Goal: Task Accomplishment & Management: Use online tool/utility

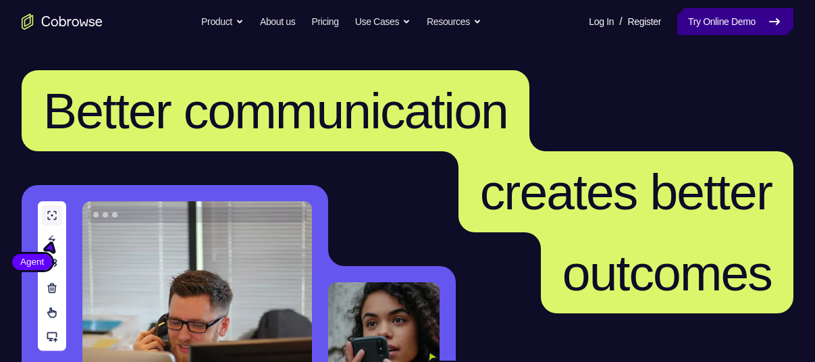
click at [749, 24] on link "Try Online Demo" at bounding box center [735, 21] width 116 height 27
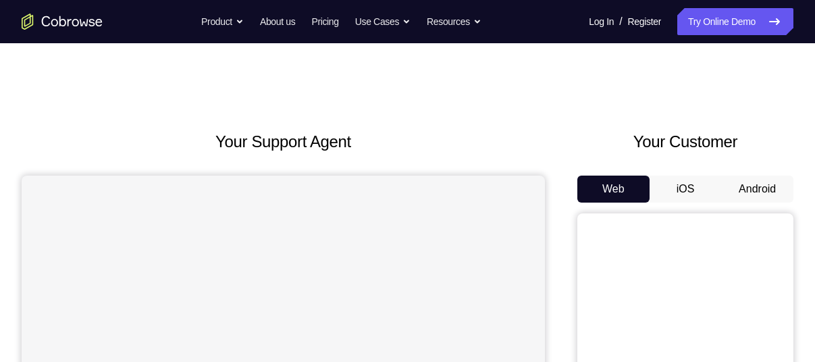
click at [733, 190] on button "Android" at bounding box center [757, 188] width 72 height 27
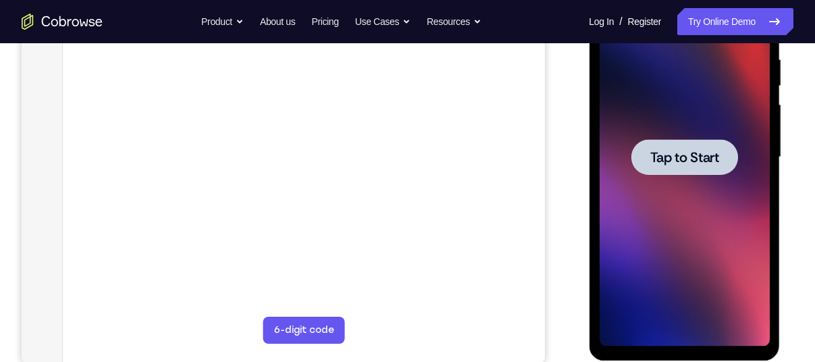
click at [680, 157] on span "Tap to Start" at bounding box center [683, 156] width 69 height 13
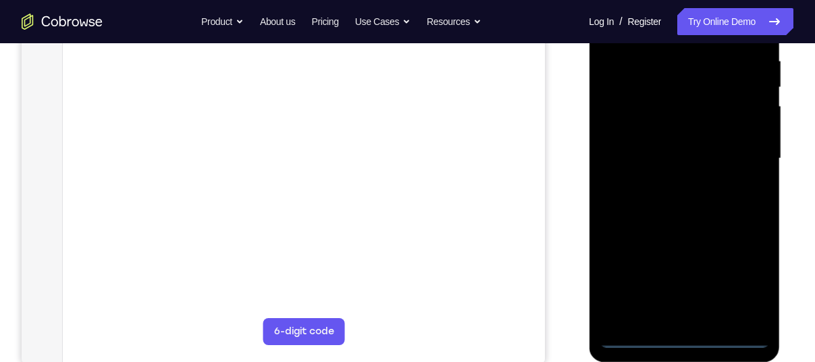
scroll to position [251, 0]
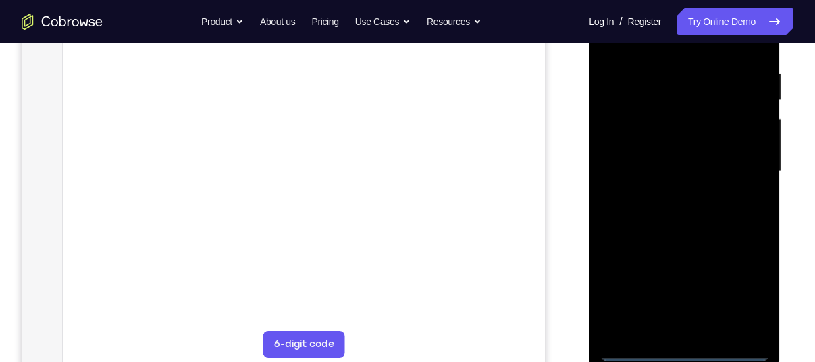
click at [681, 341] on div at bounding box center [684, 171] width 170 height 378
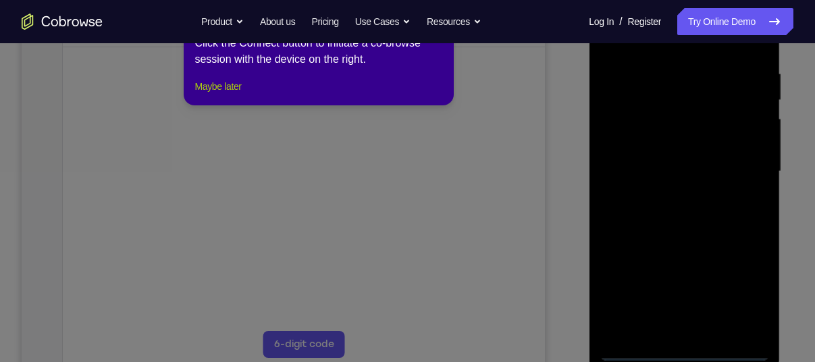
click at [221, 94] on button "Maybe later" at bounding box center [217, 86] width 47 height 16
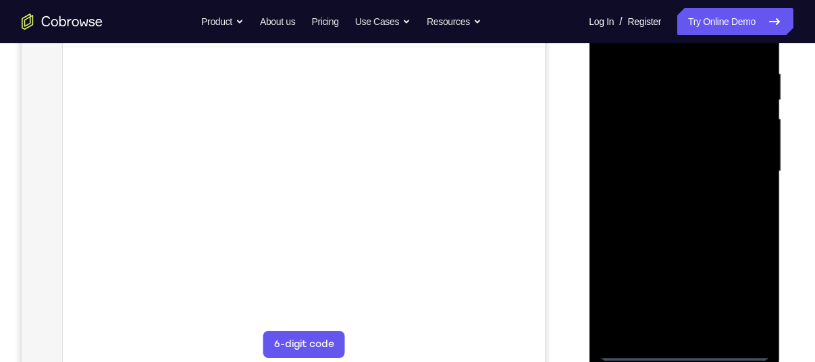
click at [680, 352] on div at bounding box center [684, 171] width 170 height 378
click at [746, 289] on div at bounding box center [684, 171] width 170 height 378
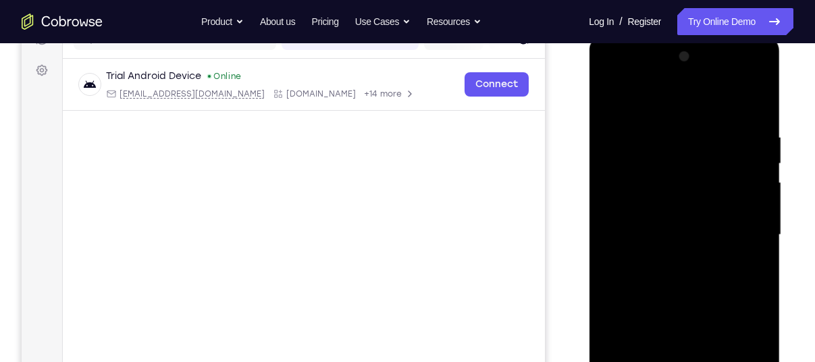
scroll to position [185, 0]
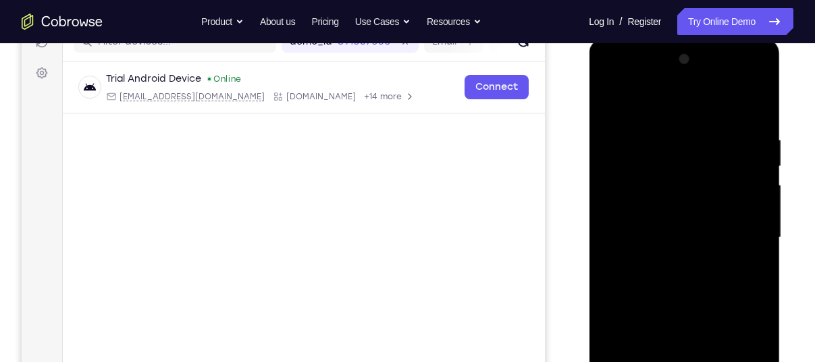
click at [678, 109] on div at bounding box center [684, 238] width 170 height 378
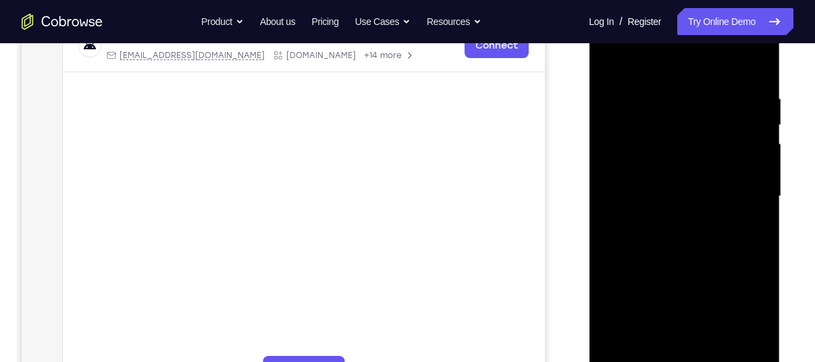
scroll to position [227, 0]
click at [740, 192] on div at bounding box center [684, 196] width 170 height 378
click at [669, 221] on div at bounding box center [684, 196] width 170 height 378
click at [669, 173] on div at bounding box center [684, 196] width 170 height 378
click at [657, 169] on div at bounding box center [684, 196] width 170 height 378
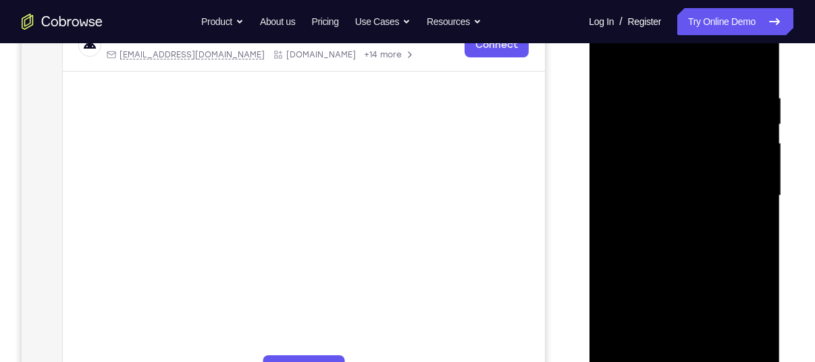
click at [657, 193] on div at bounding box center [684, 196] width 170 height 378
click at [678, 230] on div at bounding box center [684, 196] width 170 height 378
click at [654, 130] on div at bounding box center [684, 196] width 170 height 378
click at [657, 200] on div at bounding box center [684, 196] width 170 height 378
click at [648, 134] on div at bounding box center [684, 196] width 170 height 378
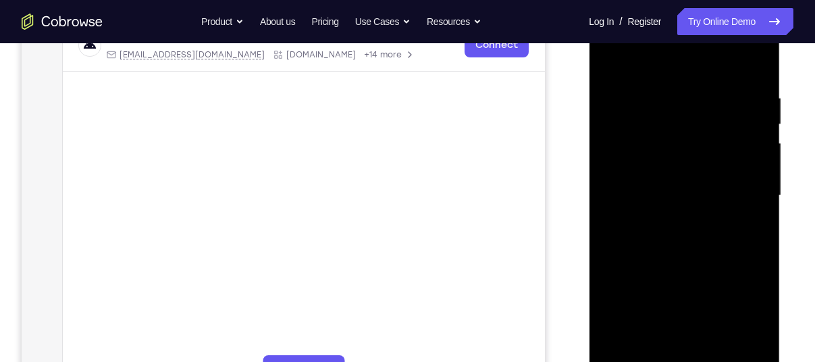
click at [687, 245] on div at bounding box center [684, 196] width 170 height 378
click at [678, 252] on div at bounding box center [684, 196] width 170 height 378
click at [674, 157] on div at bounding box center [684, 196] width 170 height 378
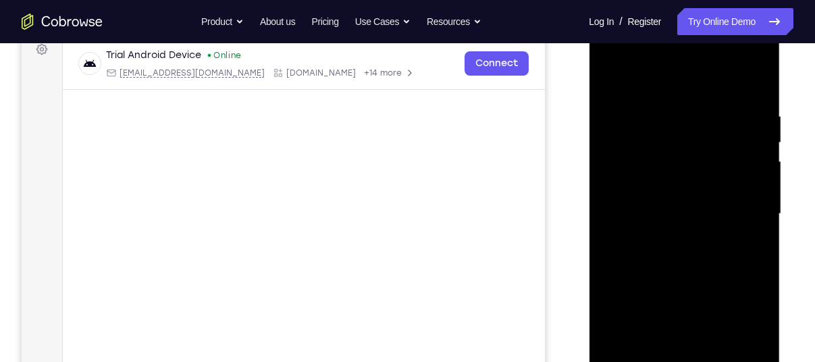
scroll to position [208, 0]
click at [658, 200] on div at bounding box center [684, 215] width 170 height 378
click at [639, 188] on div at bounding box center [684, 215] width 170 height 378
click at [666, 209] on div at bounding box center [684, 215] width 170 height 378
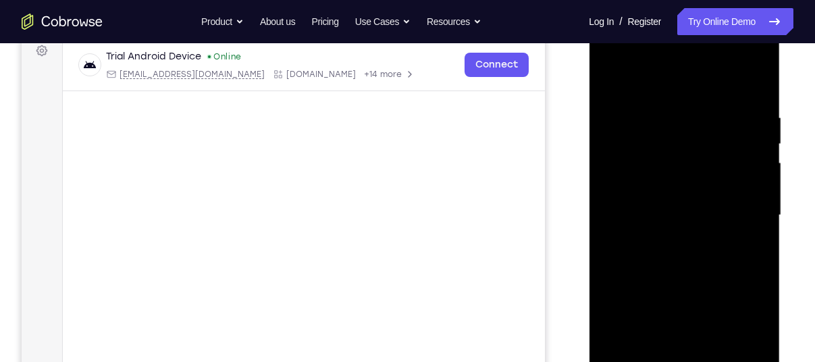
click at [652, 215] on div at bounding box center [684, 215] width 170 height 378
click at [640, 147] on div at bounding box center [684, 215] width 170 height 378
click at [667, 270] on div at bounding box center [684, 215] width 170 height 378
click at [658, 151] on div at bounding box center [684, 215] width 170 height 378
click at [655, 176] on div at bounding box center [684, 215] width 170 height 378
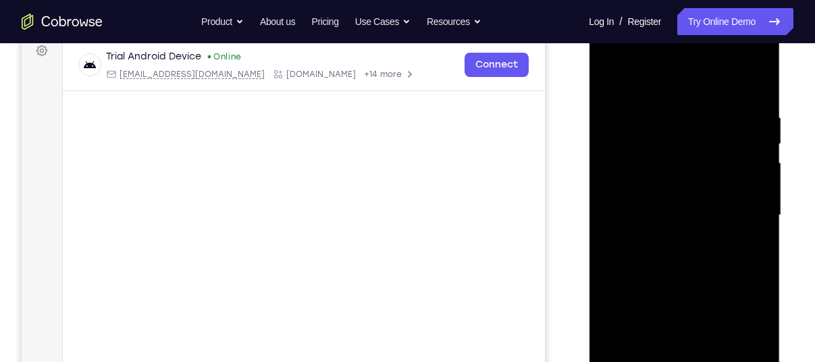
click at [653, 171] on div at bounding box center [684, 215] width 170 height 378
drag, startPoint x: 627, startPoint y: 86, endPoint x: 607, endPoint y: -13, distance: 101.2
click at [607, 16] on html "Online web based iOS Simulators and Android Emulators. Run iPhone, iPad, Mobile…" at bounding box center [684, 218] width 192 height 405
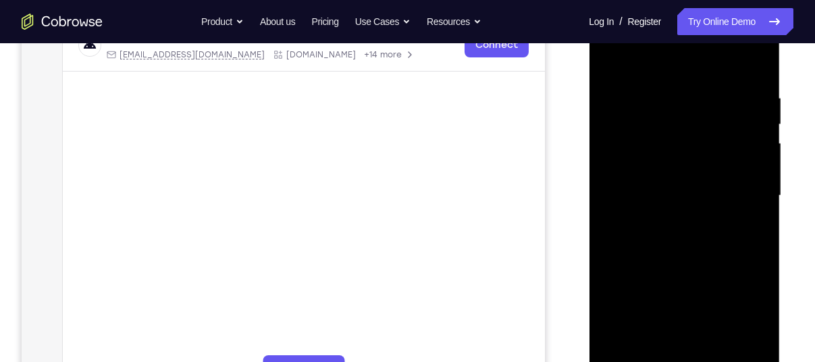
scroll to position [227, 0]
click at [684, 179] on div at bounding box center [684, 195] width 170 height 378
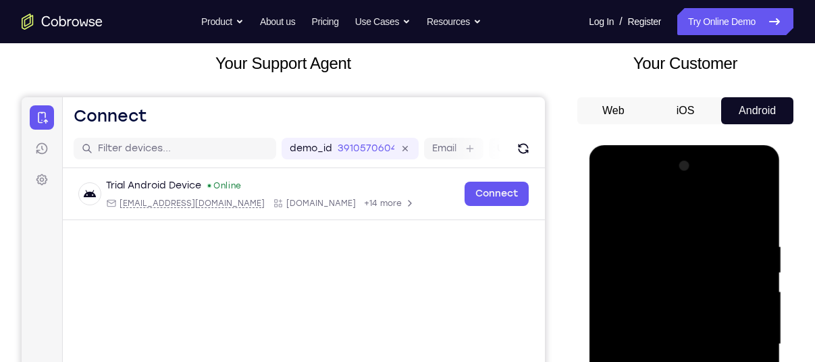
scroll to position [72, 0]
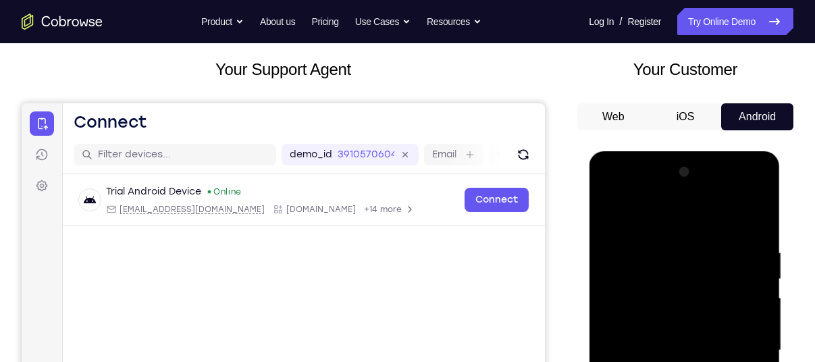
click at [682, 118] on button "iOS" at bounding box center [685, 116] width 72 height 27
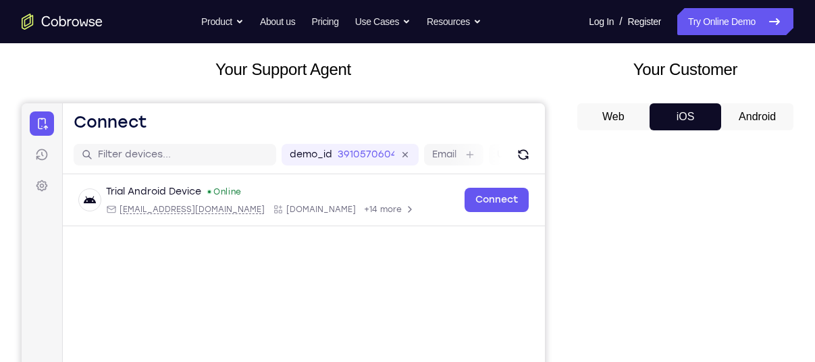
click at [771, 119] on button "Android" at bounding box center [757, 116] width 72 height 27
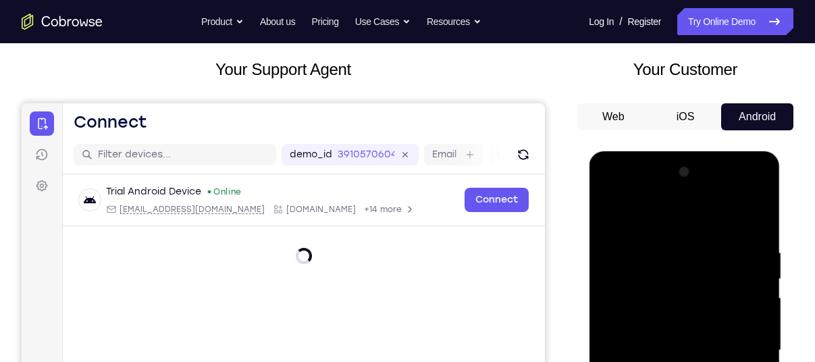
scroll to position [0, 0]
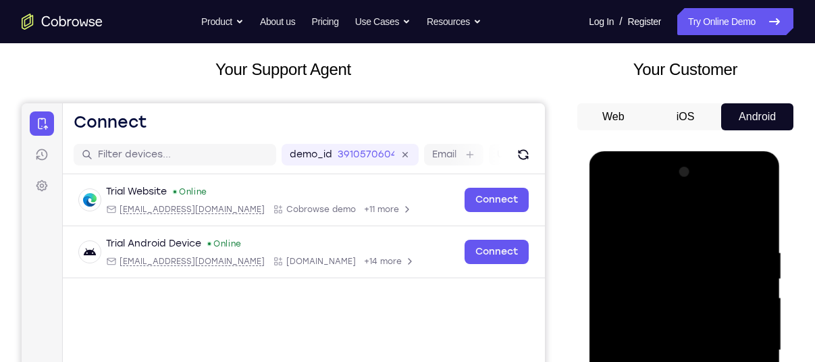
click at [671, 121] on button "iOS" at bounding box center [685, 116] width 72 height 27
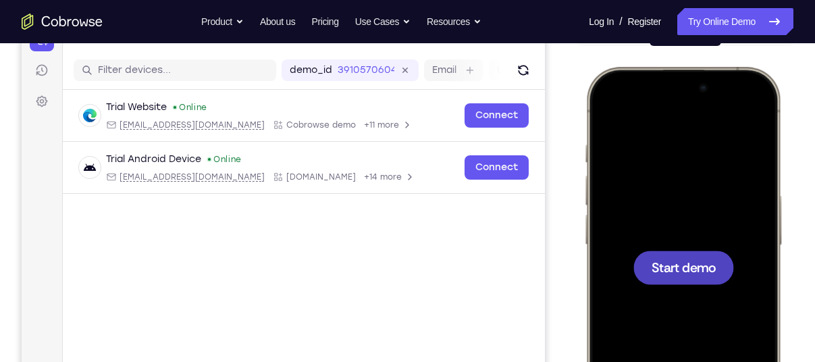
scroll to position [163, 0]
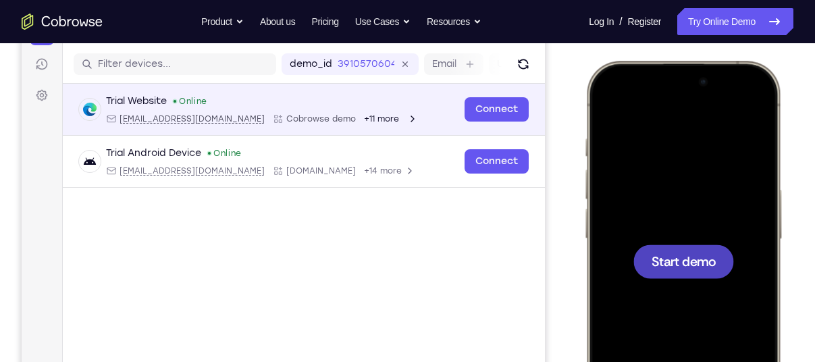
drag, startPoint x: 507, startPoint y: 121, endPoint x: 408, endPoint y: 99, distance: 102.3
click at [408, 99] on div "Trial Website Online [EMAIL_ADDRESS][DOMAIN_NAME] Cobrowse demo +11 more" at bounding box center [267, 109] width 377 height 30
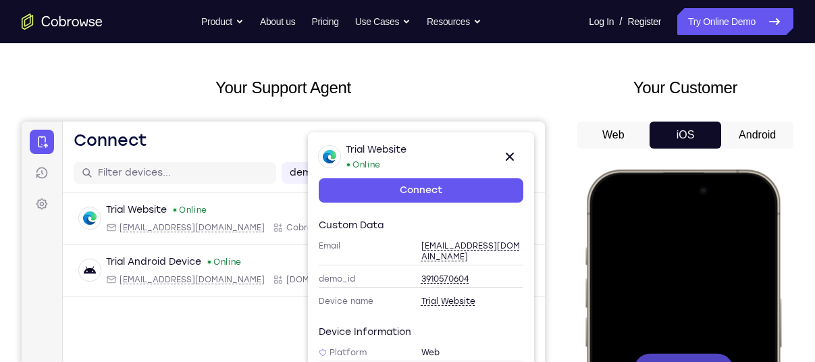
scroll to position [50, 0]
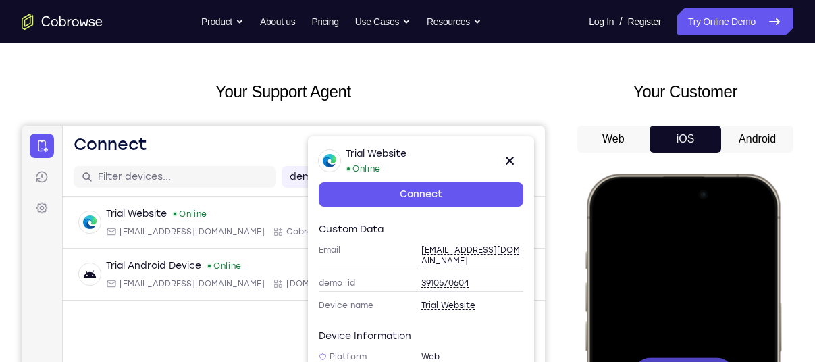
click at [792, 140] on button "Android" at bounding box center [757, 139] width 72 height 27
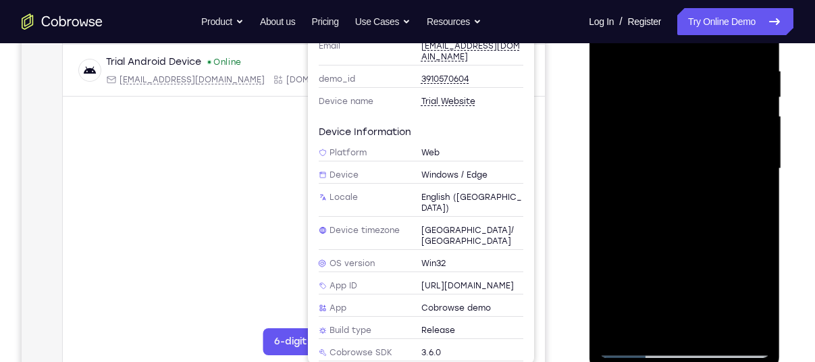
scroll to position [297, 0]
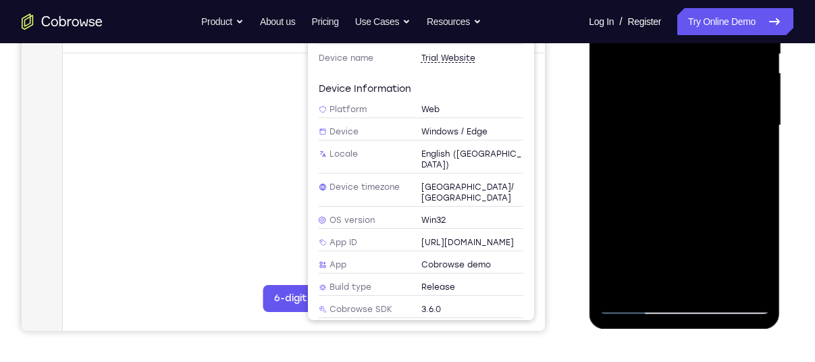
click at [634, 302] on div at bounding box center [684, 126] width 170 height 378
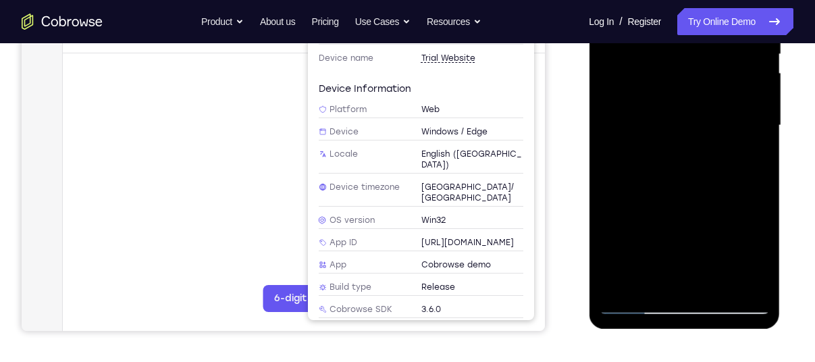
click at [634, 302] on div at bounding box center [684, 126] width 170 height 378
click at [655, 117] on div at bounding box center [684, 126] width 170 height 378
click at [664, 122] on div at bounding box center [684, 126] width 170 height 378
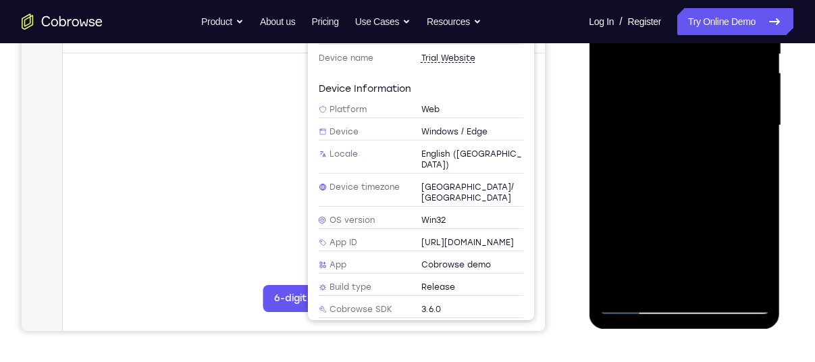
scroll to position [238, 0]
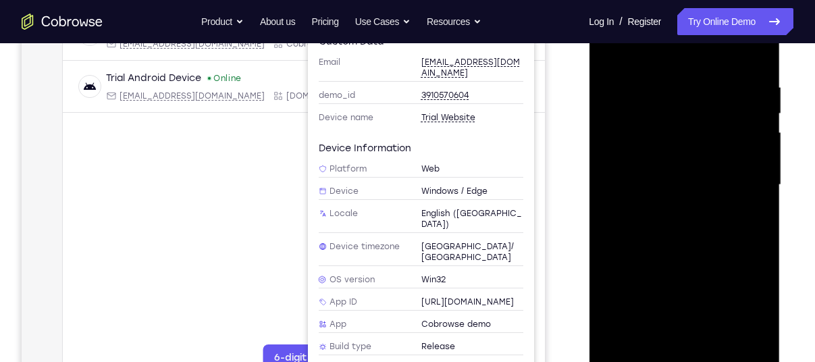
click at [646, 229] on div at bounding box center [684, 185] width 170 height 378
click at [752, 200] on div at bounding box center [684, 185] width 170 height 378
click at [657, 182] on div at bounding box center [684, 185] width 170 height 378
click at [673, 222] on div at bounding box center [684, 185] width 170 height 378
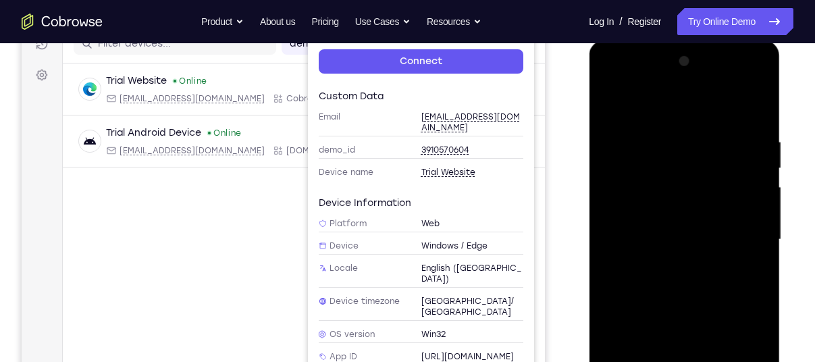
scroll to position [180, 0]
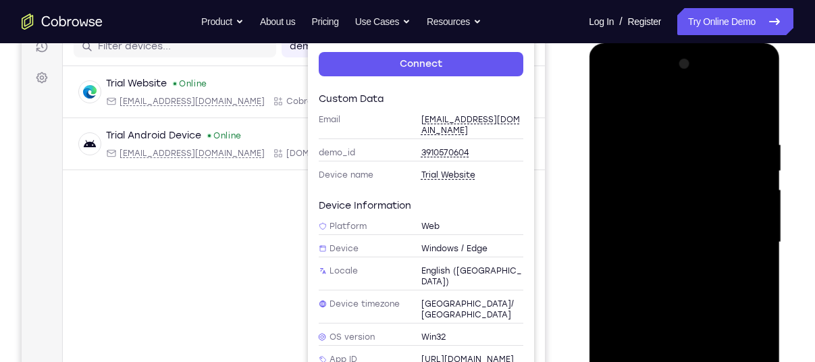
click at [694, 241] on div at bounding box center [684, 242] width 170 height 378
click at [730, 287] on div at bounding box center [684, 242] width 170 height 378
click at [581, 148] on div at bounding box center [685, 240] width 216 height 415
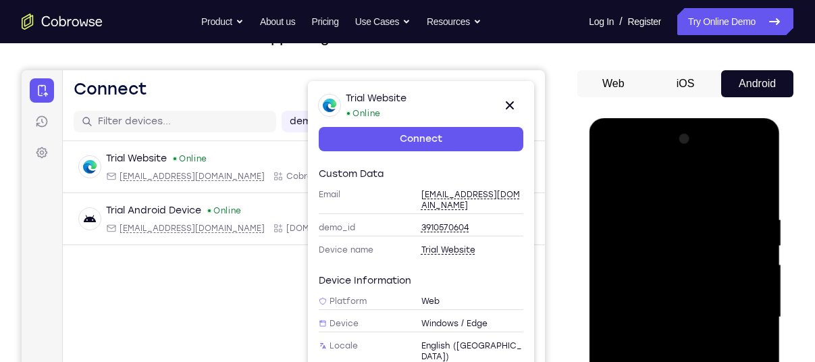
scroll to position [105, 0]
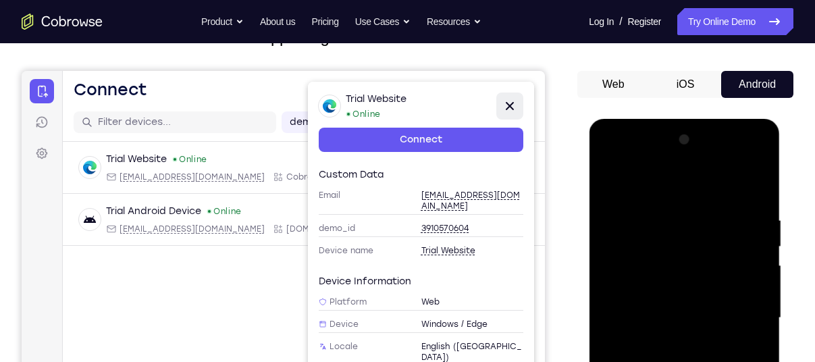
click at [510, 105] on icon at bounding box center [509, 106] width 8 height 8
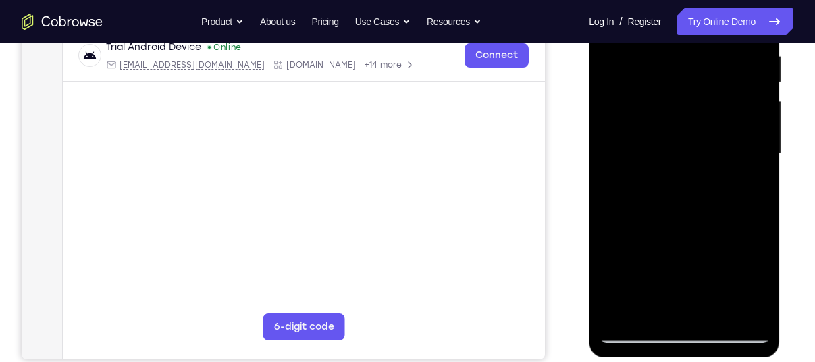
scroll to position [265, 0]
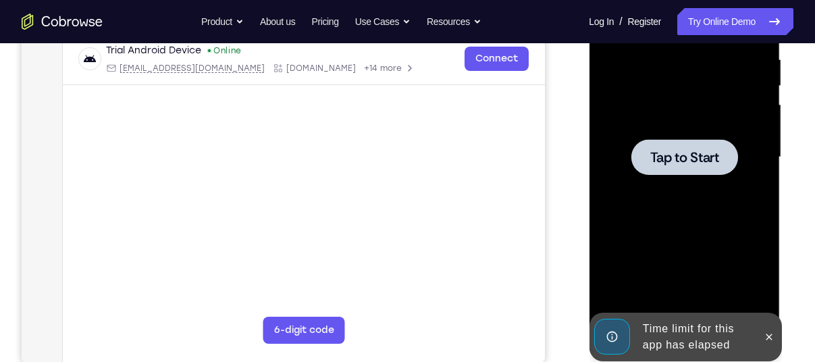
click at [678, 159] on span "Tap to Start" at bounding box center [683, 156] width 69 height 13
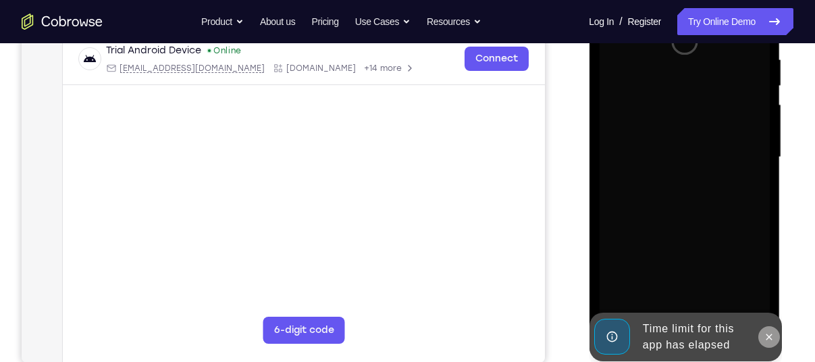
click at [766, 333] on icon at bounding box center [768, 336] width 11 height 11
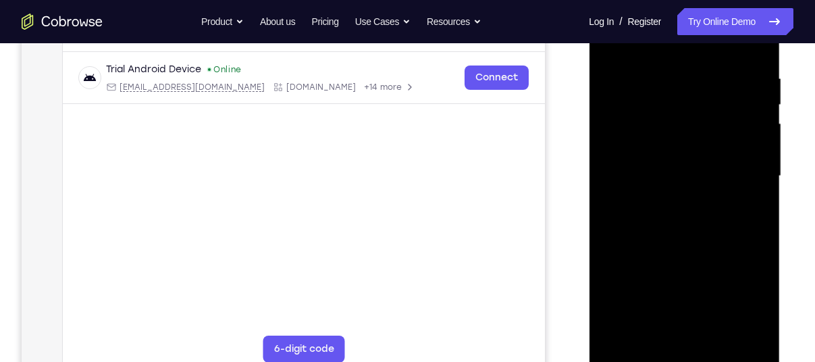
scroll to position [247, 0]
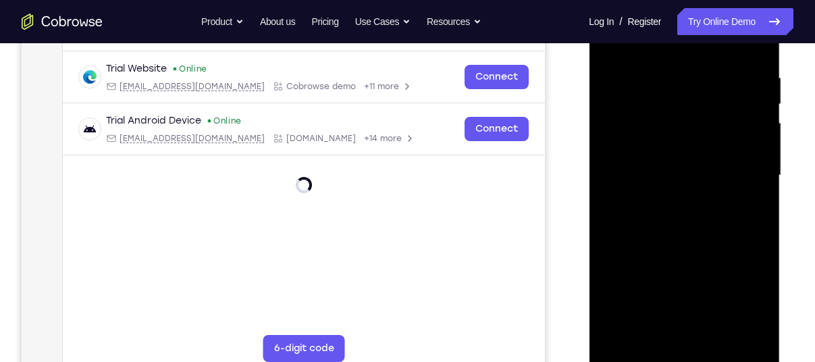
click at [686, 357] on div at bounding box center [684, 176] width 170 height 378
click at [743, 294] on div at bounding box center [684, 176] width 170 height 378
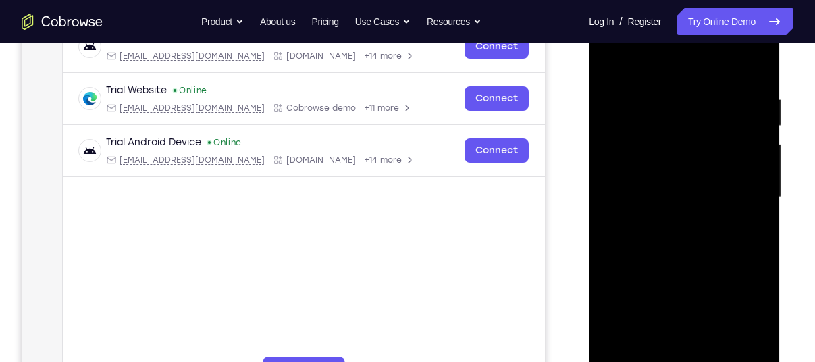
scroll to position [222, 0]
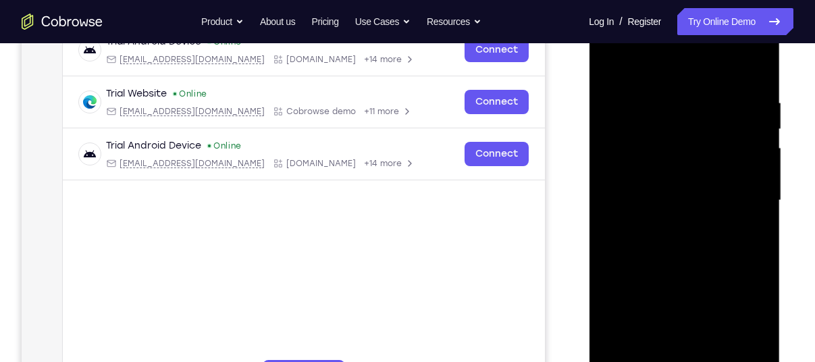
click at [675, 64] on div at bounding box center [684, 200] width 170 height 378
click at [742, 192] on div at bounding box center [684, 200] width 170 height 378
click at [680, 196] on div at bounding box center [684, 200] width 170 height 378
click at [671, 225] on div at bounding box center [684, 200] width 170 height 378
click at [686, 189] on div at bounding box center [684, 200] width 170 height 378
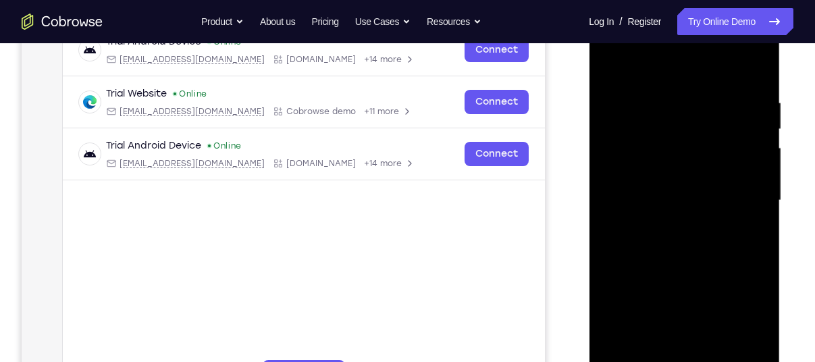
click at [660, 146] on div at bounding box center [684, 200] width 170 height 378
click at [616, 301] on div at bounding box center [684, 200] width 170 height 378
click at [758, 310] on div at bounding box center [684, 200] width 170 height 378
click at [721, 281] on div at bounding box center [684, 200] width 170 height 378
click at [725, 283] on div at bounding box center [684, 200] width 170 height 378
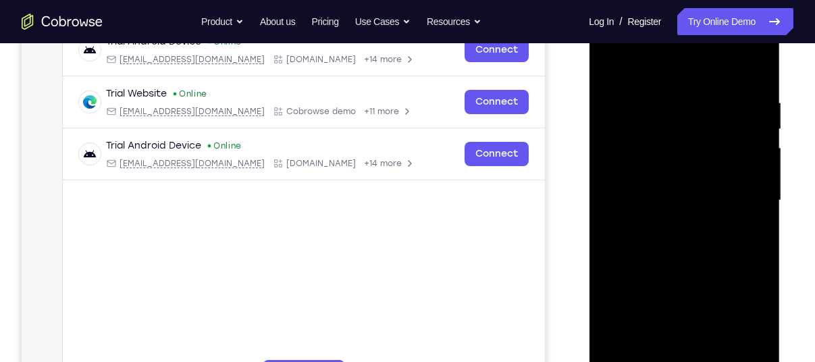
click at [630, 305] on div at bounding box center [684, 200] width 170 height 378
click at [617, 303] on div at bounding box center [684, 200] width 170 height 378
click at [746, 308] on div at bounding box center [684, 200] width 170 height 378
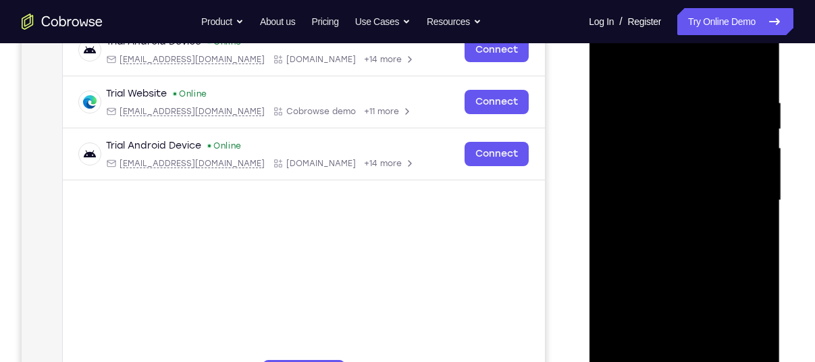
click at [619, 308] on div at bounding box center [684, 200] width 170 height 378
click at [733, 329] on div at bounding box center [684, 200] width 170 height 378
click at [614, 351] on div at bounding box center [684, 200] width 170 height 378
click at [740, 276] on div at bounding box center [684, 200] width 170 height 378
click at [696, 281] on div at bounding box center [684, 200] width 170 height 378
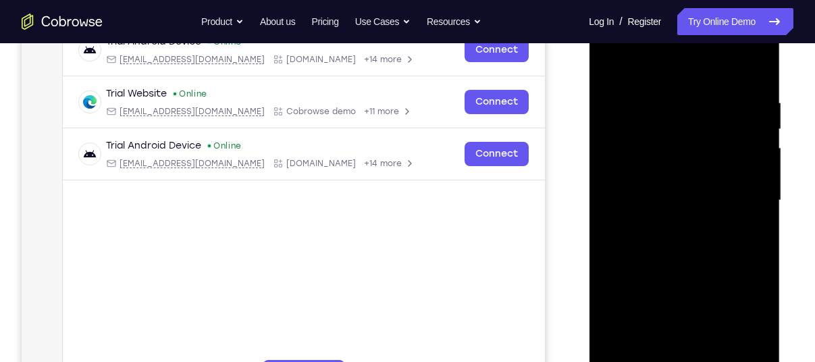
click at [629, 281] on div at bounding box center [684, 200] width 170 height 378
click at [757, 328] on div at bounding box center [684, 200] width 170 height 378
click at [761, 279] on div at bounding box center [684, 200] width 170 height 378
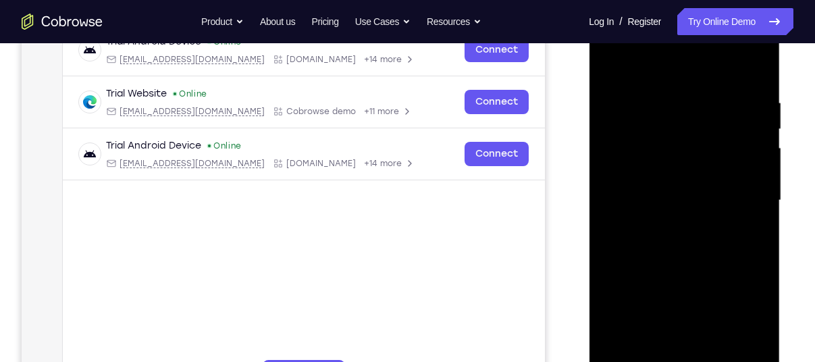
click at [761, 279] on div at bounding box center [684, 200] width 170 height 378
click at [616, 350] on div at bounding box center [684, 200] width 170 height 378
click at [688, 307] on div at bounding box center [684, 200] width 170 height 378
click at [735, 324] on div at bounding box center [684, 200] width 170 height 378
click at [618, 305] on div at bounding box center [684, 200] width 170 height 378
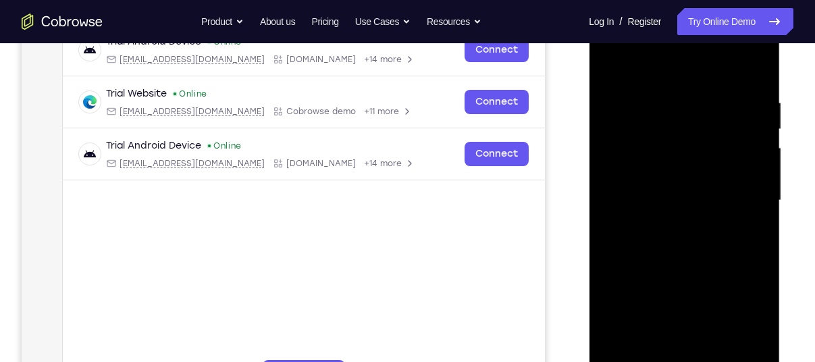
click at [728, 278] on div at bounding box center [684, 200] width 170 height 378
click at [748, 305] on div at bounding box center [684, 200] width 170 height 378
click at [732, 354] on div at bounding box center [684, 200] width 170 height 378
click at [662, 329] on div at bounding box center [684, 200] width 170 height 378
click at [738, 281] on div at bounding box center [684, 200] width 170 height 378
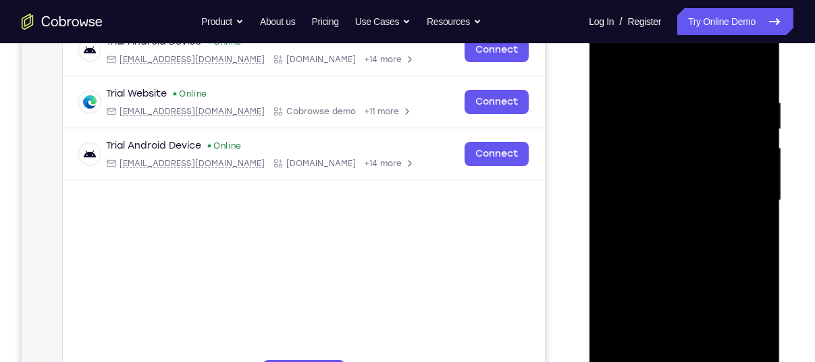
click at [732, 327] on div at bounding box center [684, 200] width 170 height 378
click at [673, 169] on div at bounding box center [684, 200] width 170 height 378
click at [611, 302] on div at bounding box center [684, 200] width 170 height 378
click at [754, 305] on div at bounding box center [684, 200] width 170 height 378
click at [723, 283] on div at bounding box center [684, 200] width 170 height 378
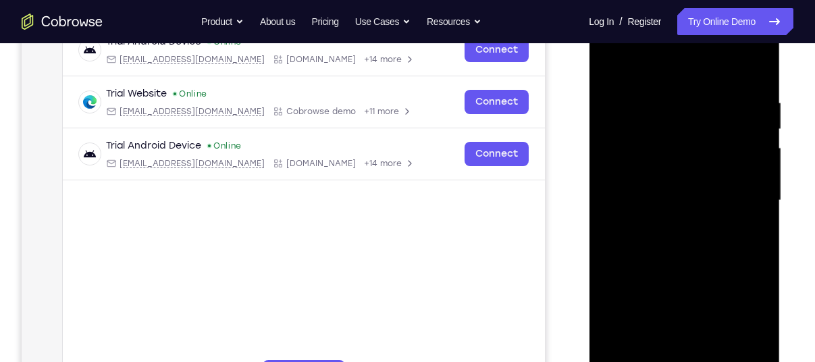
click at [636, 306] on div at bounding box center [684, 200] width 170 height 378
click at [619, 302] on div at bounding box center [684, 200] width 170 height 378
click at [755, 300] on div at bounding box center [684, 200] width 170 height 378
click at [611, 304] on div at bounding box center [684, 200] width 170 height 378
click at [701, 305] on div at bounding box center [684, 200] width 170 height 378
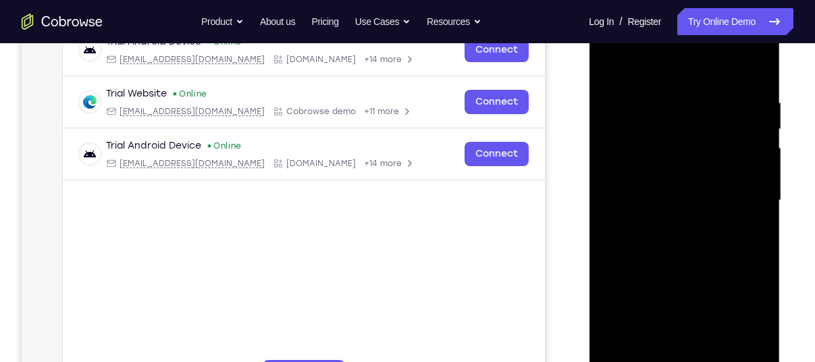
click at [689, 196] on div at bounding box center [684, 200] width 170 height 378
click at [676, 252] on div at bounding box center [684, 200] width 170 height 378
click at [631, 184] on div at bounding box center [684, 200] width 170 height 378
click at [676, 193] on div at bounding box center [684, 200] width 170 height 378
click at [663, 248] on div at bounding box center [684, 200] width 170 height 378
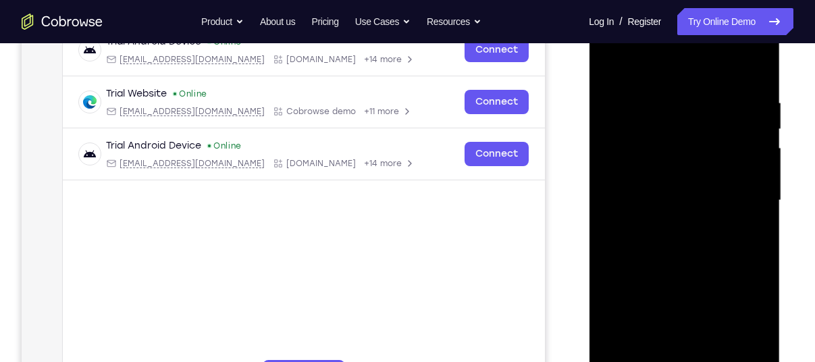
click at [663, 248] on div at bounding box center [684, 200] width 170 height 378
click at [654, 249] on div at bounding box center [684, 200] width 170 height 378
click at [653, 93] on div at bounding box center [684, 200] width 170 height 378
click at [751, 76] on div at bounding box center [684, 200] width 170 height 378
click at [661, 90] on div at bounding box center [684, 200] width 170 height 378
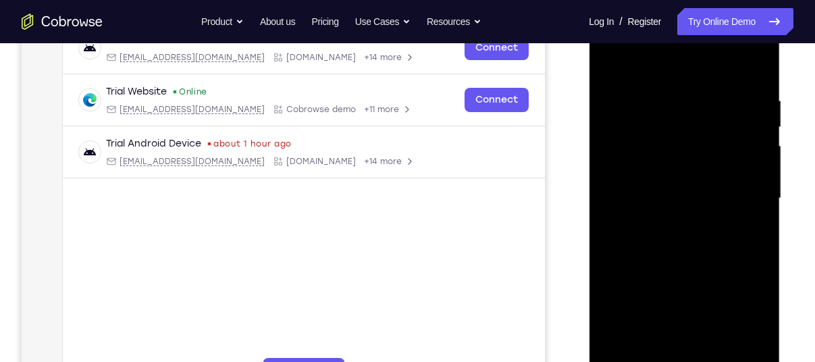
scroll to position [223, 0]
click at [721, 68] on div at bounding box center [684, 199] width 170 height 378
click at [765, 196] on div at bounding box center [684, 199] width 170 height 378
click at [742, 210] on div at bounding box center [684, 199] width 170 height 378
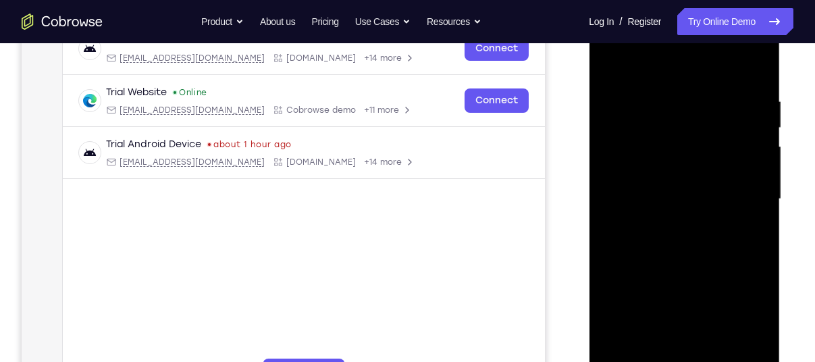
click at [749, 200] on div at bounding box center [684, 199] width 170 height 378
click at [715, 136] on div at bounding box center [684, 199] width 170 height 378
click at [738, 190] on div at bounding box center [684, 199] width 170 height 378
click at [756, 67] on div at bounding box center [684, 199] width 170 height 378
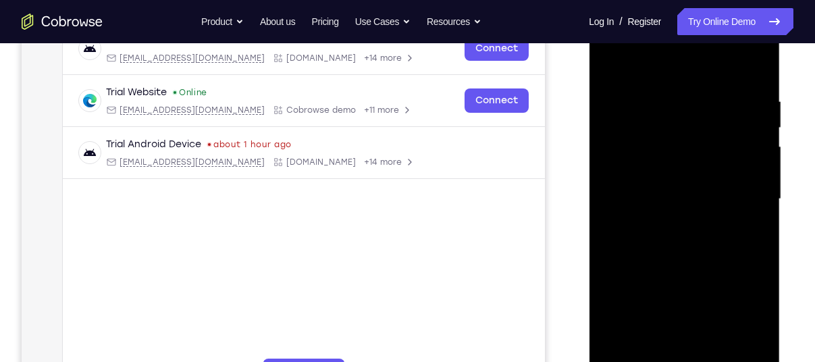
click at [755, 61] on div at bounding box center [684, 199] width 170 height 378
click at [608, 61] on div at bounding box center [684, 199] width 170 height 378
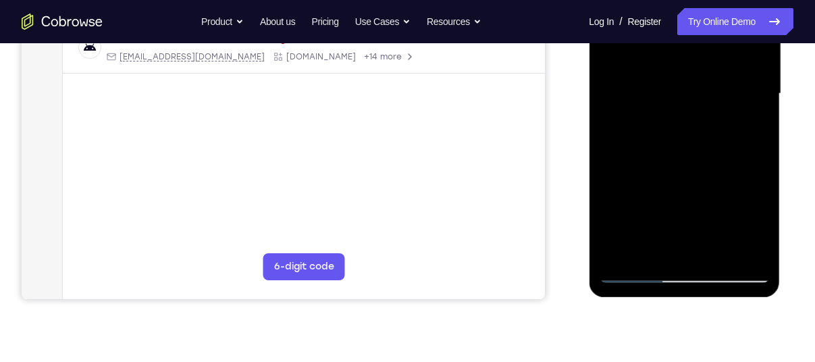
scroll to position [280, 0]
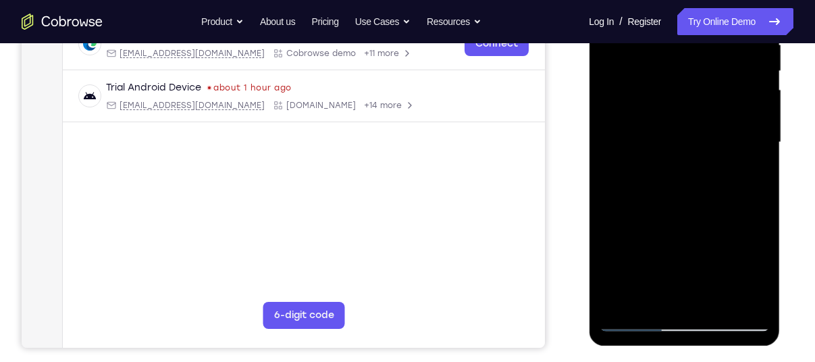
click at [739, 301] on div at bounding box center [684, 142] width 170 height 378
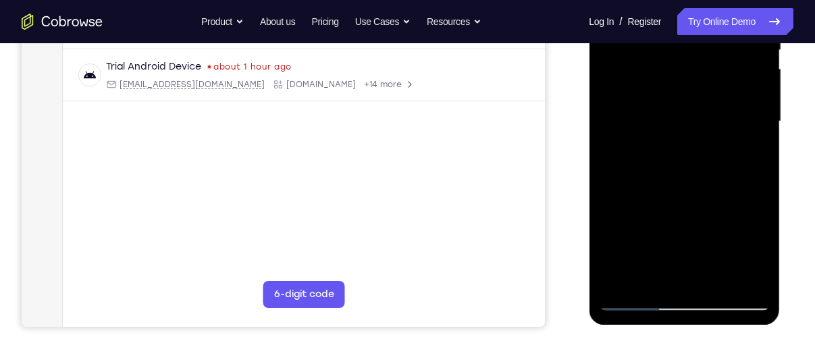
scroll to position [302, 0]
click at [715, 276] on div at bounding box center [684, 121] width 170 height 378
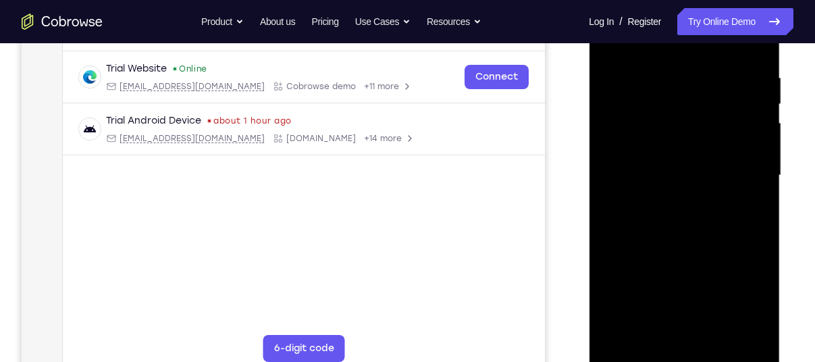
scroll to position [246, 0]
click at [671, 246] on div at bounding box center [684, 177] width 170 height 378
click at [660, 155] on div at bounding box center [684, 177] width 170 height 378
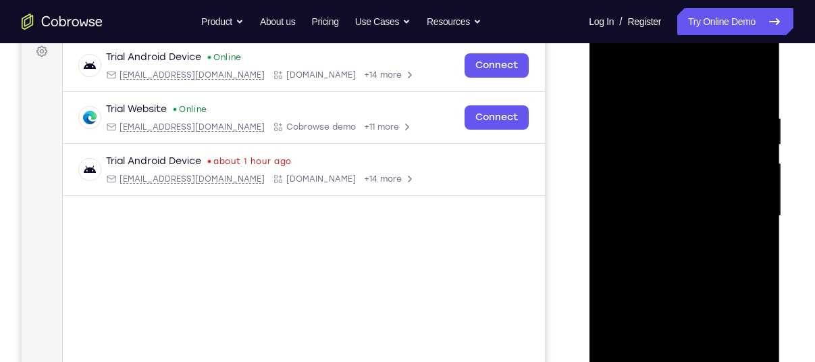
scroll to position [206, 0]
click at [605, 82] on div at bounding box center [684, 217] width 170 height 378
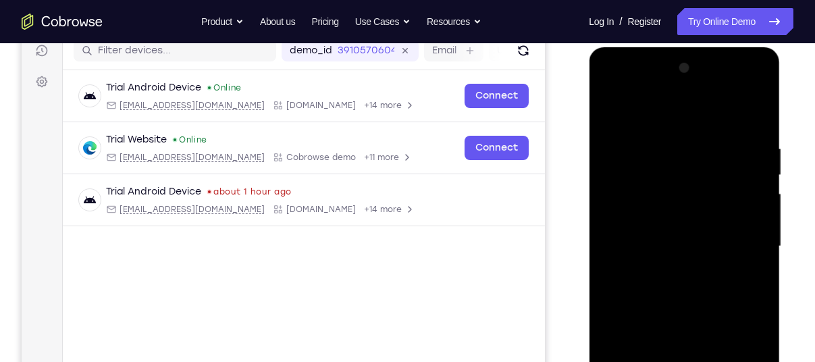
scroll to position [173, 0]
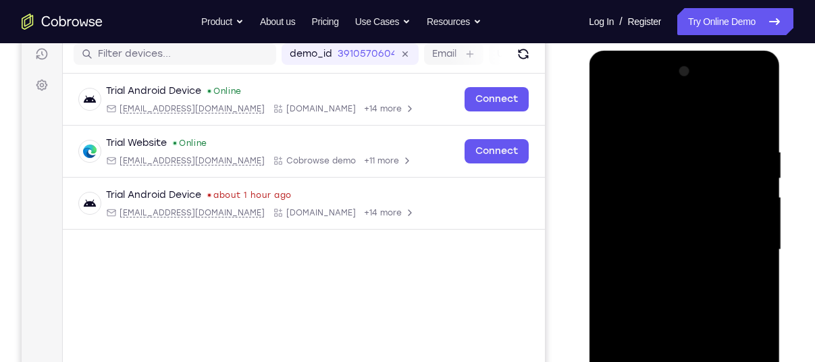
click at [668, 133] on div at bounding box center [684, 250] width 170 height 378
click at [609, 124] on div at bounding box center [684, 250] width 170 height 378
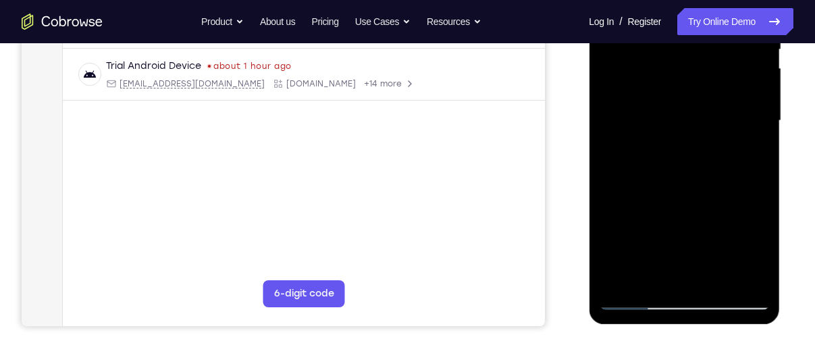
scroll to position [302, 0]
click at [641, 295] on div at bounding box center [684, 120] width 170 height 378
click at [632, 295] on div at bounding box center [684, 120] width 170 height 378
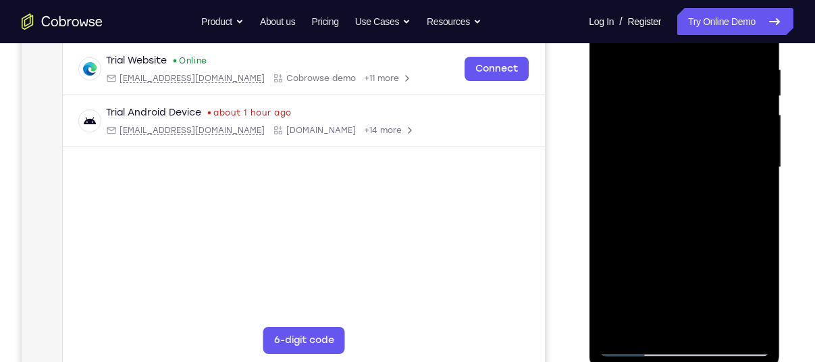
scroll to position [252, 0]
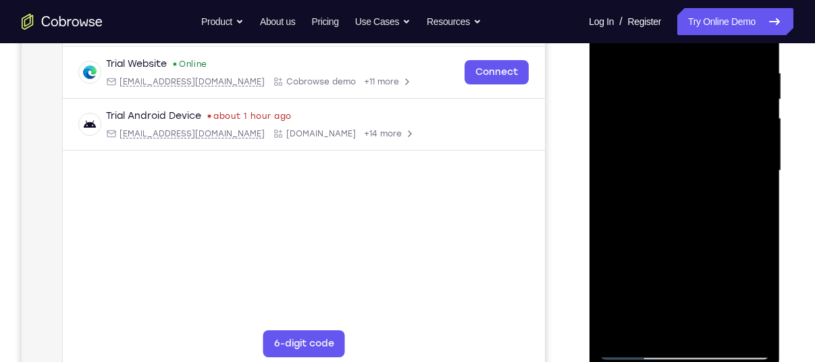
drag, startPoint x: 677, startPoint y: 297, endPoint x: 642, endPoint y: 134, distance: 167.0
click at [642, 134] on div at bounding box center [684, 171] width 170 height 378
click at [634, 343] on div at bounding box center [684, 171] width 170 height 378
click at [635, 350] on div at bounding box center [684, 171] width 170 height 378
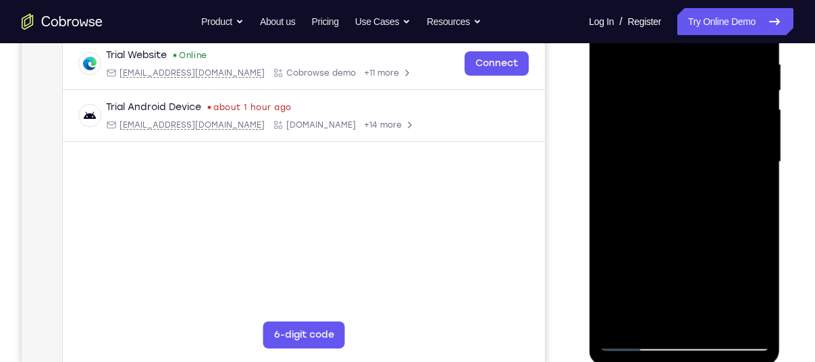
scroll to position [261, 0]
click at [653, 314] on div at bounding box center [684, 161] width 170 height 378
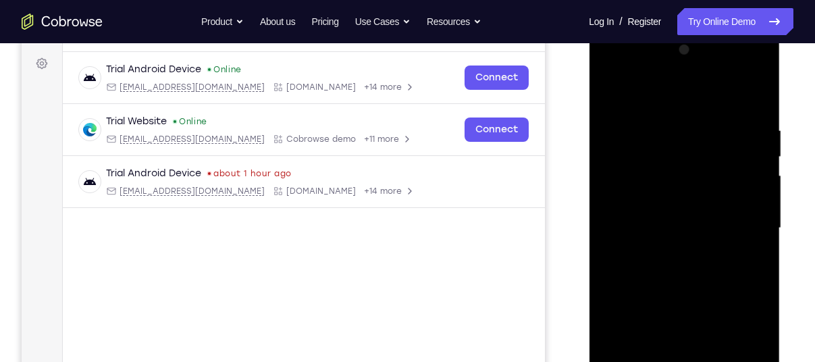
scroll to position [191, 0]
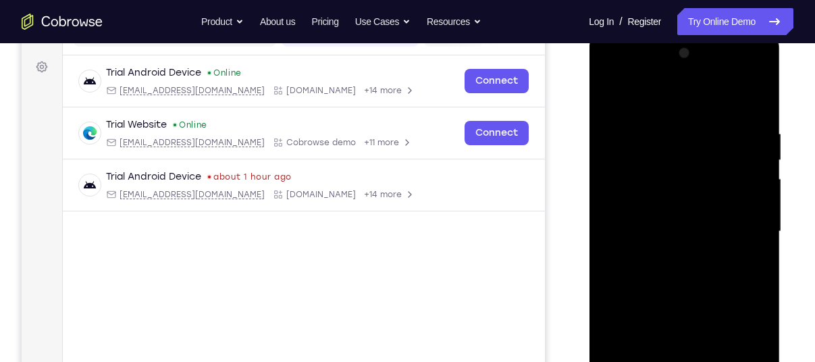
click at [665, 92] on div at bounding box center [684, 232] width 170 height 378
click at [759, 128] on div at bounding box center [684, 232] width 170 height 378
click at [672, 132] on div at bounding box center [684, 232] width 170 height 378
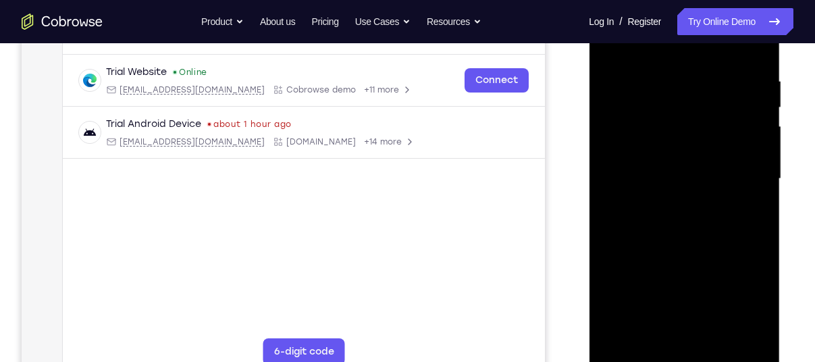
scroll to position [211, 0]
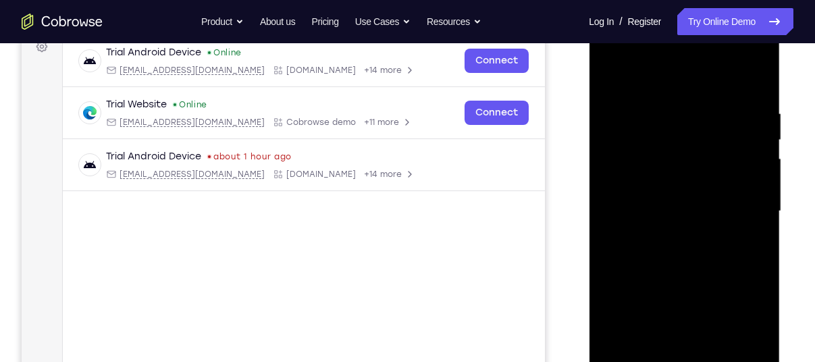
click at [698, 99] on div at bounding box center [684, 211] width 170 height 378
click at [681, 250] on div at bounding box center [684, 211] width 170 height 378
click at [619, 98] on div at bounding box center [684, 211] width 170 height 378
click at [608, 77] on div at bounding box center [684, 211] width 170 height 378
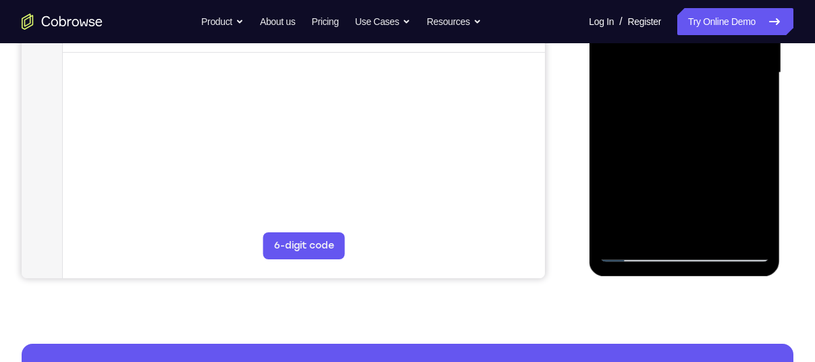
scroll to position [351, 0]
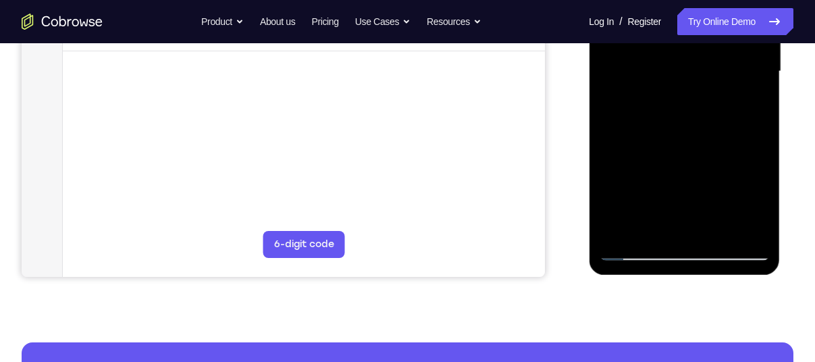
click at [636, 248] on div at bounding box center [684, 72] width 170 height 378
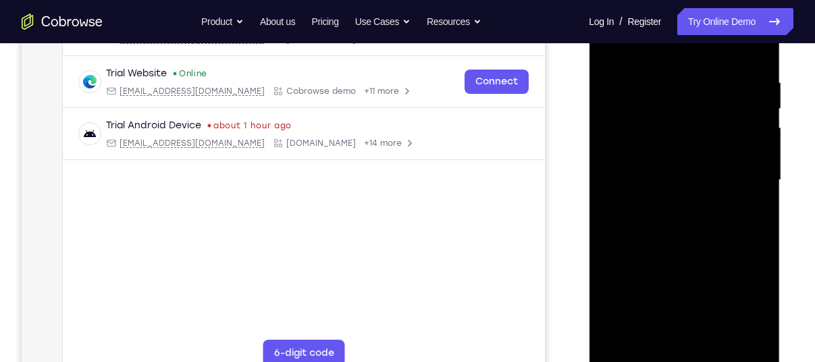
scroll to position [242, 0]
click at [623, 74] on div at bounding box center [684, 181] width 170 height 378
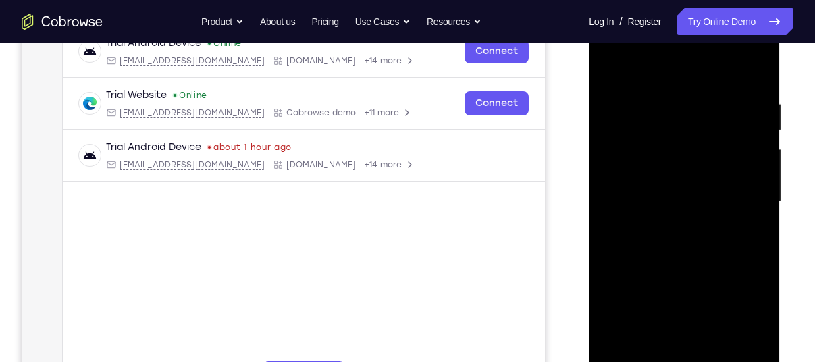
scroll to position [220, 0]
click at [758, 320] on div at bounding box center [684, 202] width 170 height 378
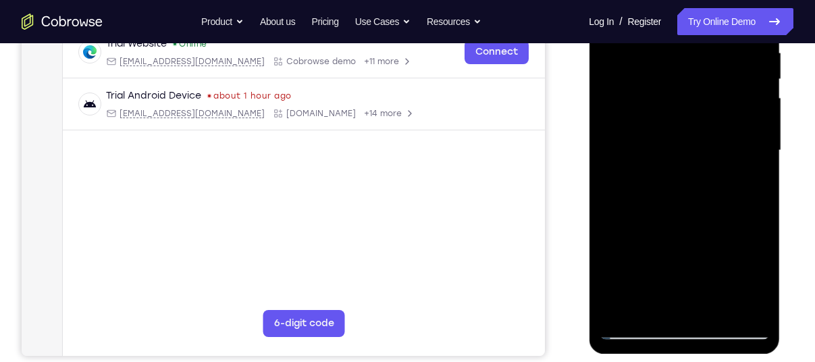
scroll to position [273, 0]
click at [620, 306] on div at bounding box center [684, 150] width 170 height 378
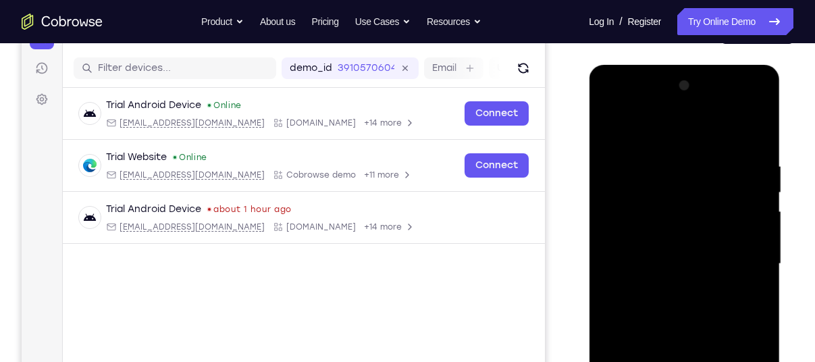
scroll to position [158, 0]
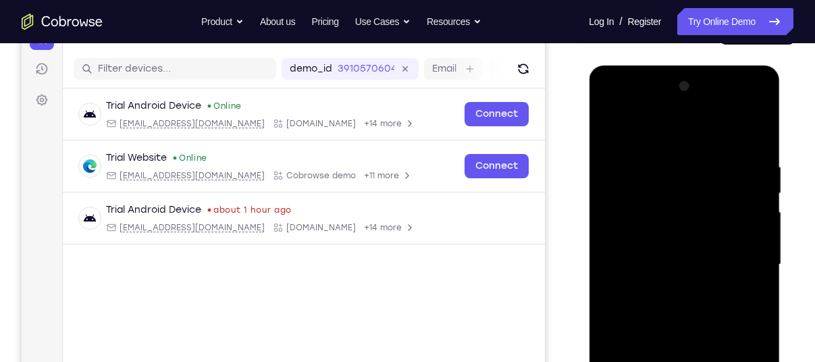
drag, startPoint x: 744, startPoint y: 161, endPoint x: 582, endPoint y: 156, distance: 162.1
drag, startPoint x: -6, startPoint y: 90, endPoint x: 547, endPoint y: 155, distance: 556.4
click at [547, 155] on div "Your Support Agent Your Customer Web iOS Android" at bounding box center [407, 221] width 771 height 499
drag, startPoint x: 746, startPoint y: 157, endPoint x: 626, endPoint y: 157, distance: 119.4
drag, startPoint x: 626, startPoint y: 157, endPoint x: 735, endPoint y: 207, distance: 119.6
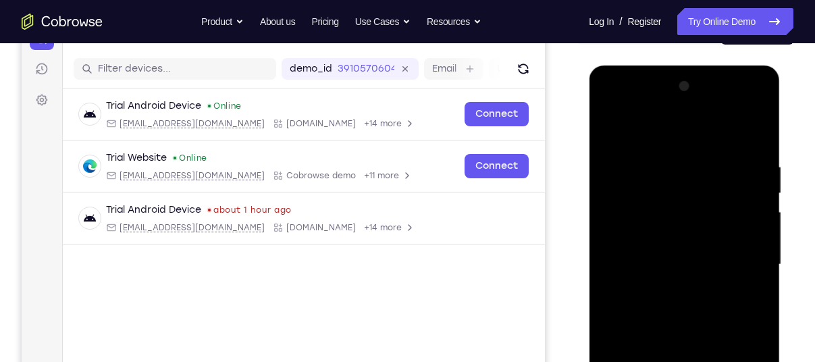
click at [735, 207] on div at bounding box center [684, 265] width 170 height 378
drag, startPoint x: 725, startPoint y: 163, endPoint x: 547, endPoint y: 162, distance: 178.2
click at [588, 162] on html "Online web based iOS Simulators and Android Emulators. Run iPhone, iPad, Mobile…" at bounding box center [684, 267] width 192 height 405
drag, startPoint x: 730, startPoint y: 159, endPoint x: 604, endPoint y: 167, distance: 125.8
drag, startPoint x: 604, startPoint y: 167, endPoint x: 742, endPoint y: 165, distance: 138.4
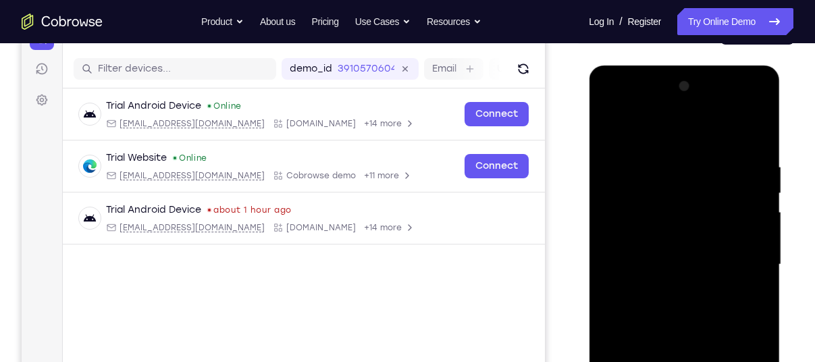
click at [742, 165] on div at bounding box center [684, 265] width 170 height 378
